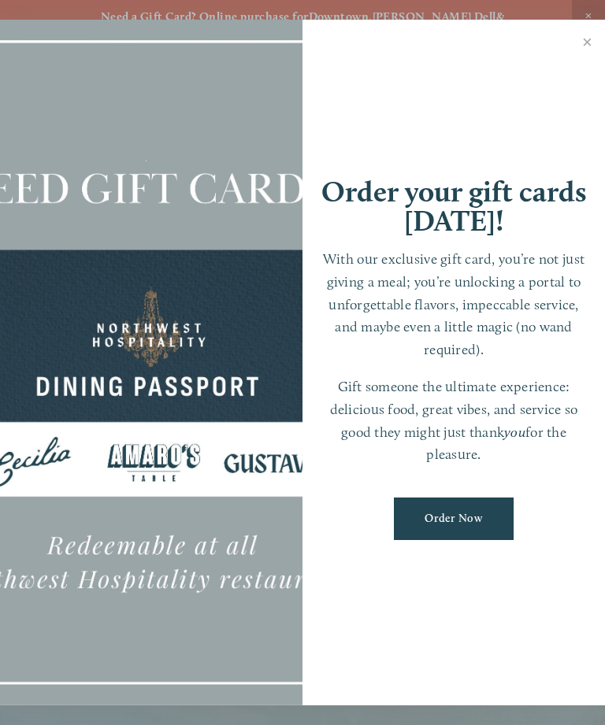
click at [585, 54] on link "Close" at bounding box center [586, 44] width 31 height 44
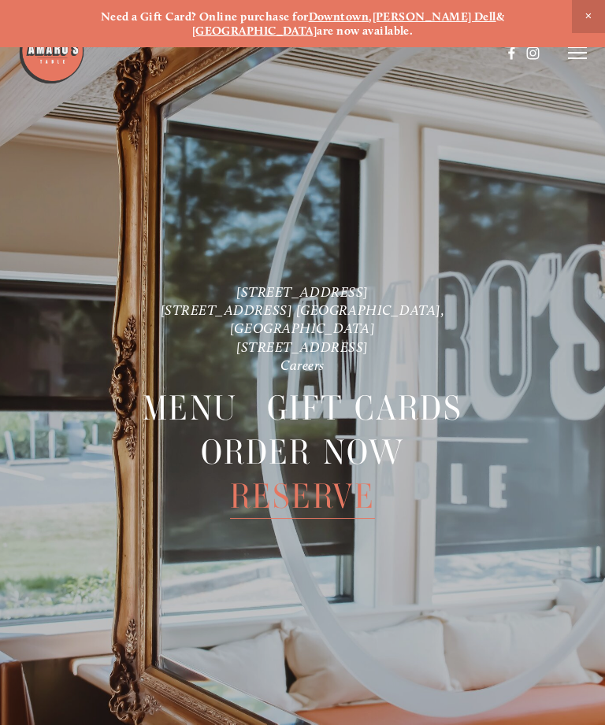
click at [584, 51] on icon at bounding box center [577, 53] width 19 height 14
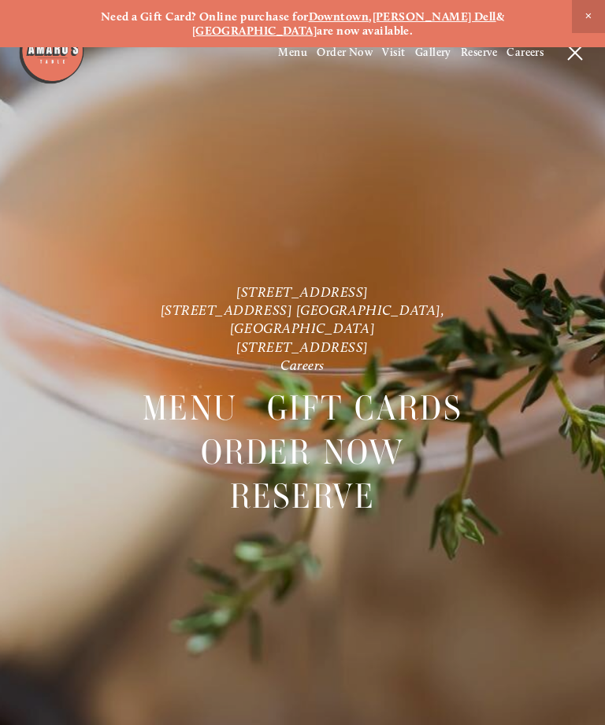
scroll to position [33, 0]
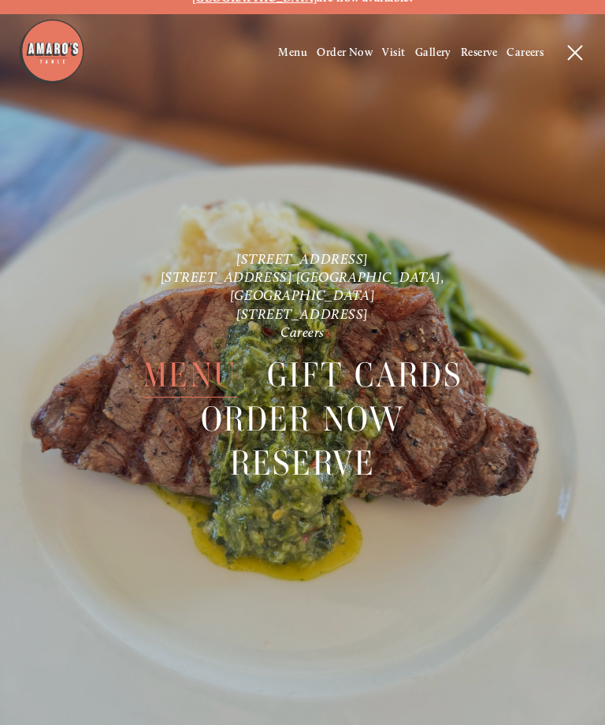
click at [188, 359] on span "Menu" at bounding box center [189, 375] width 94 height 44
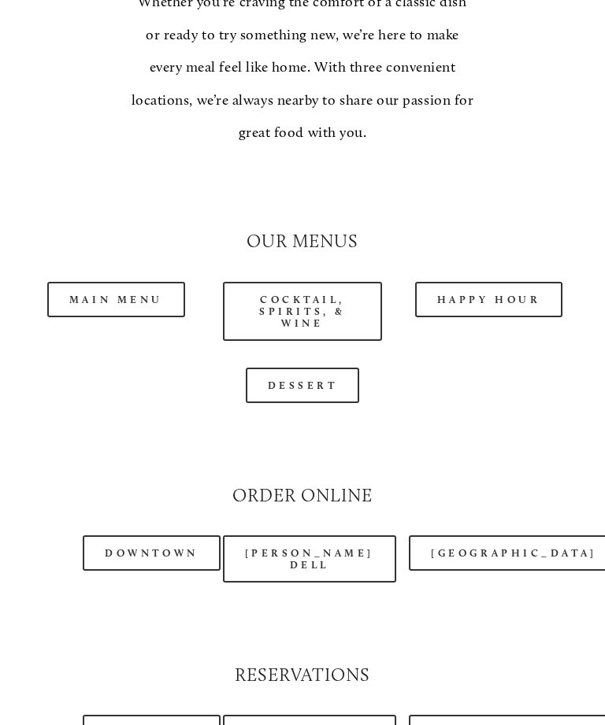
scroll to position [1322, 0]
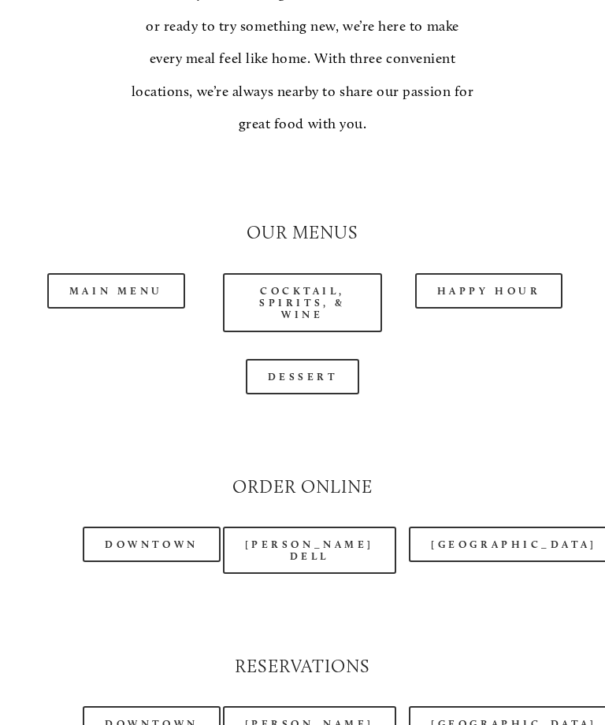
click at [124, 274] on link "Main Menu" at bounding box center [116, 291] width 138 height 35
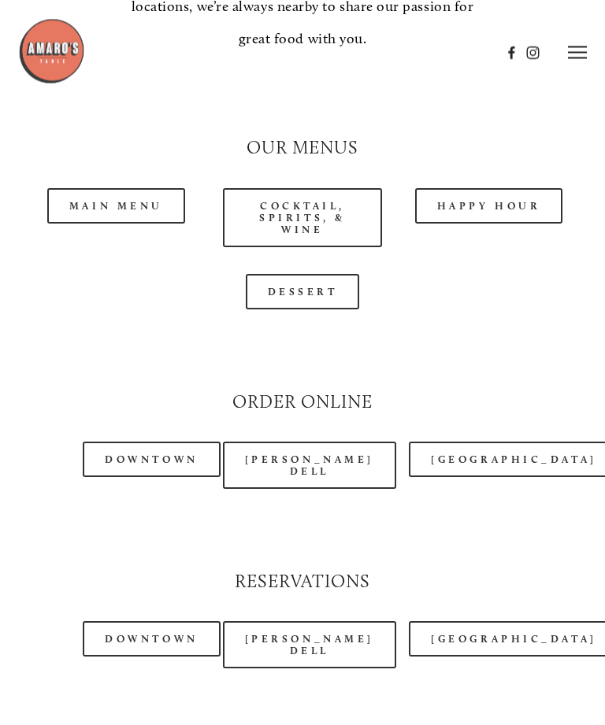
scroll to position [1407, 0]
click at [535, 188] on link "Happy Hour" at bounding box center [489, 205] width 148 height 35
click at [154, 188] on link "Main Menu" at bounding box center [116, 205] width 138 height 35
